Goal: Navigation & Orientation: Find specific page/section

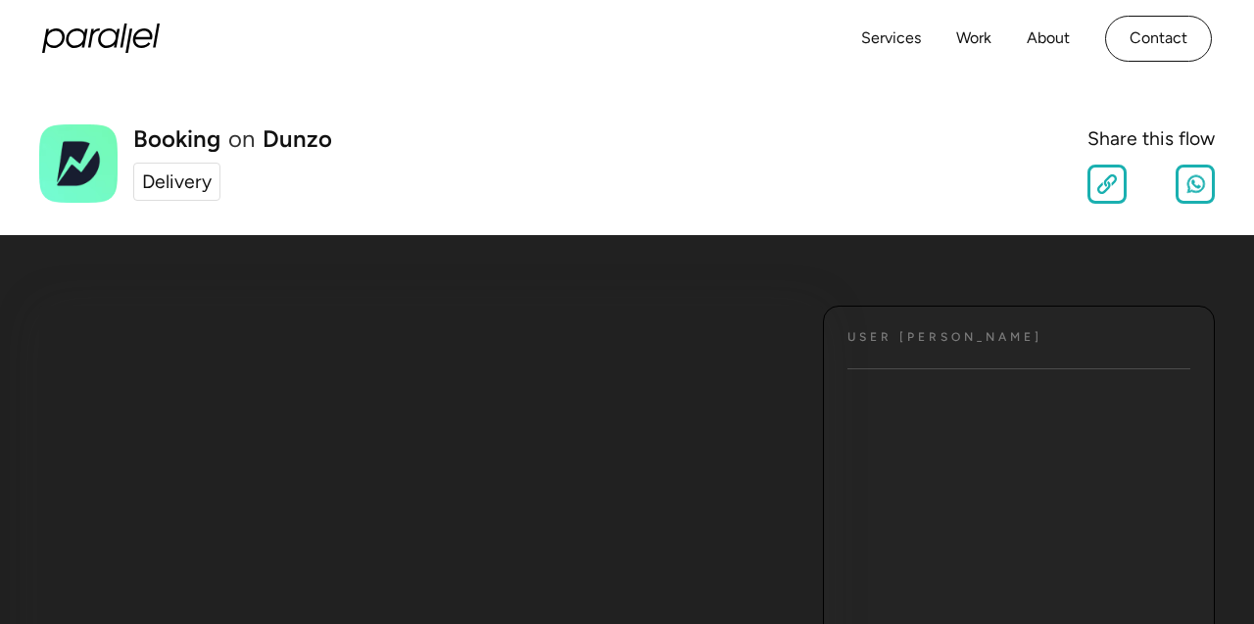
click at [170, 175] on div "Delivery" at bounding box center [177, 182] width 70 height 28
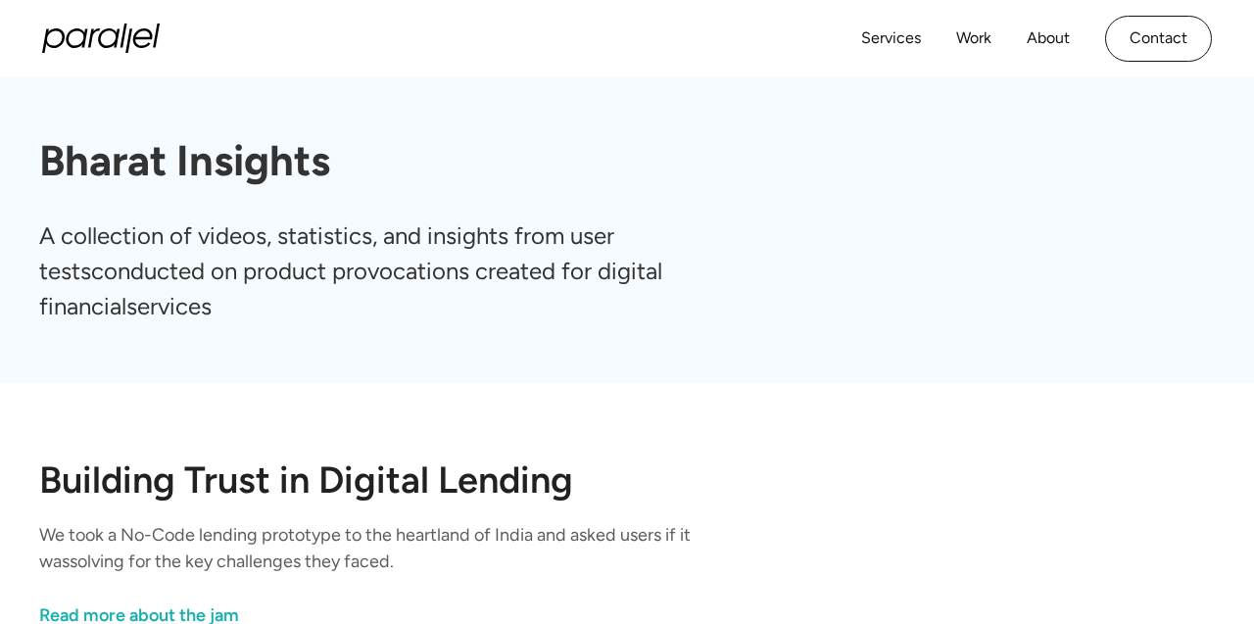
click at [896, 37] on link "Services" at bounding box center [891, 38] width 60 height 28
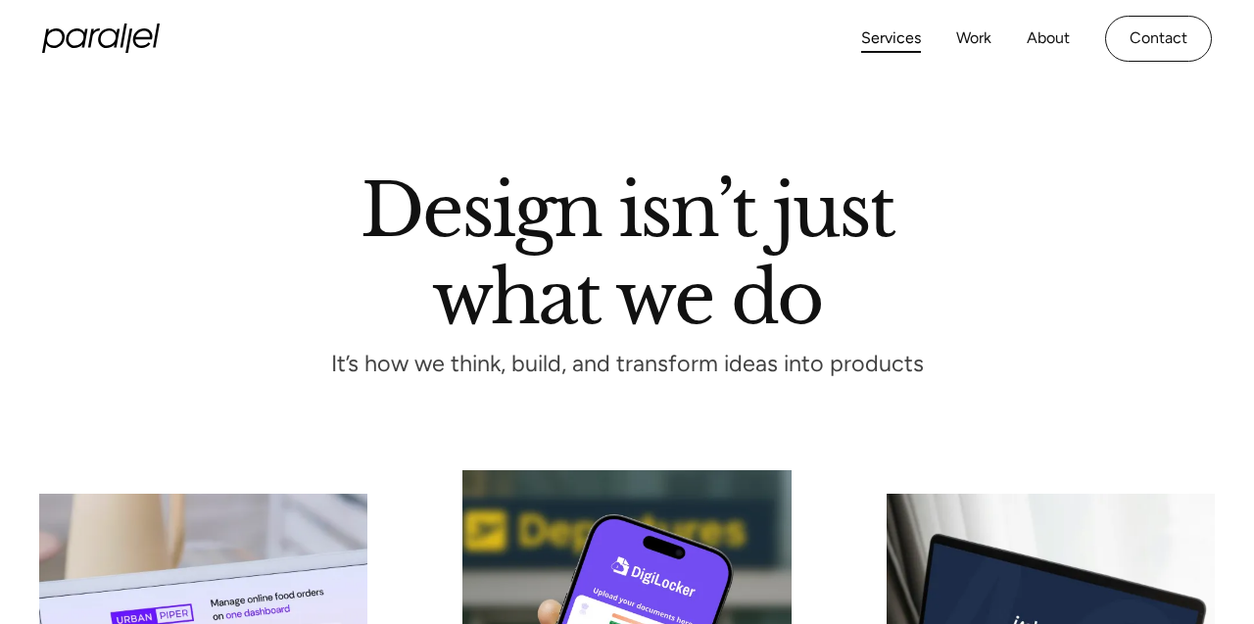
click at [979, 35] on link "Work" at bounding box center [973, 38] width 35 height 28
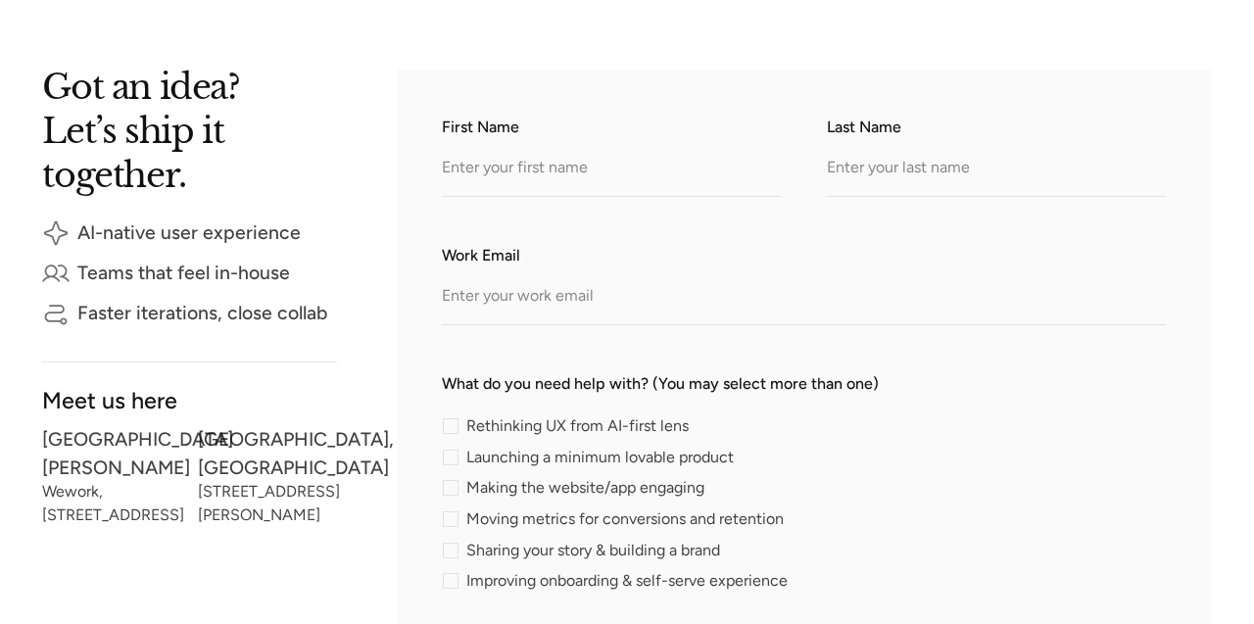
scroll to position [408, 0]
